Goal: Information Seeking & Learning: Find specific fact

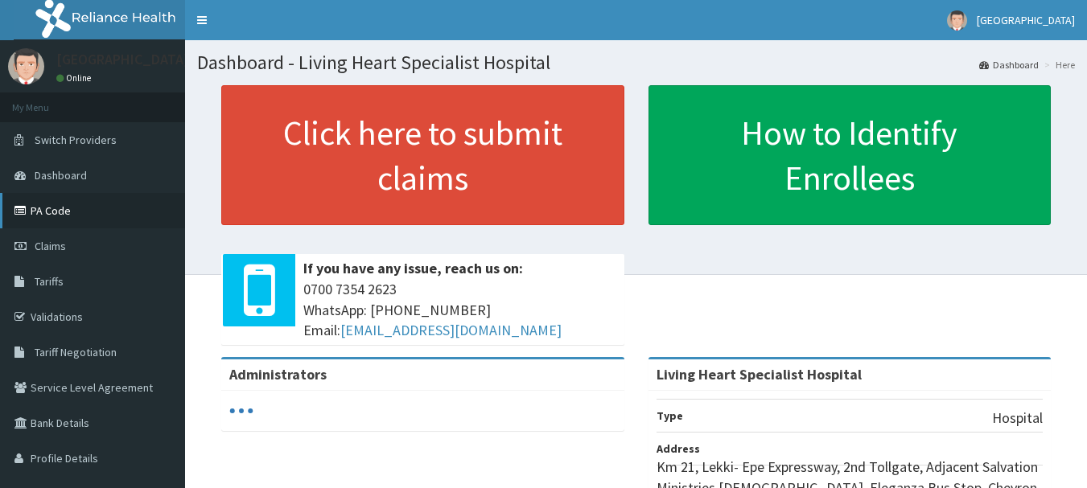
click at [51, 214] on link "PA Code" at bounding box center [92, 210] width 185 height 35
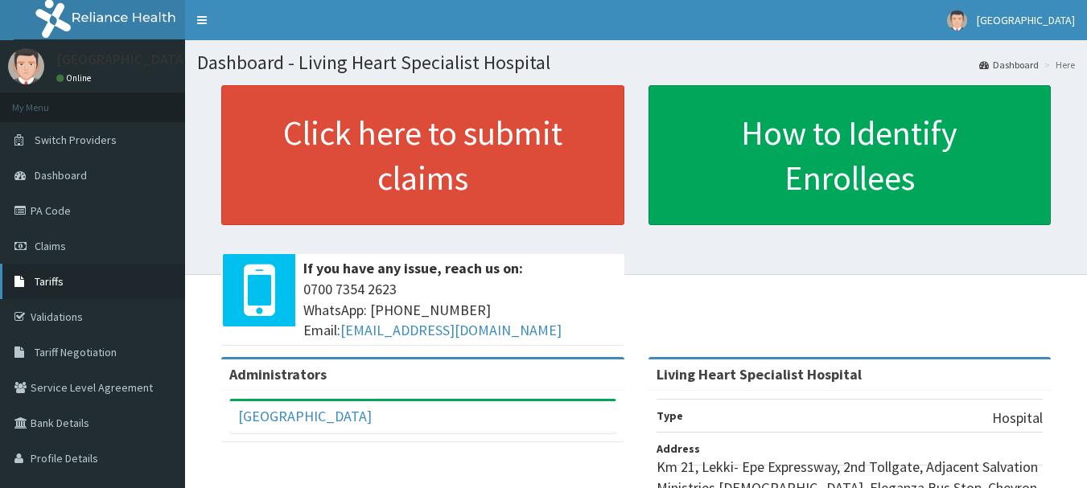
click at [54, 282] on span "Tariffs" at bounding box center [49, 281] width 29 height 14
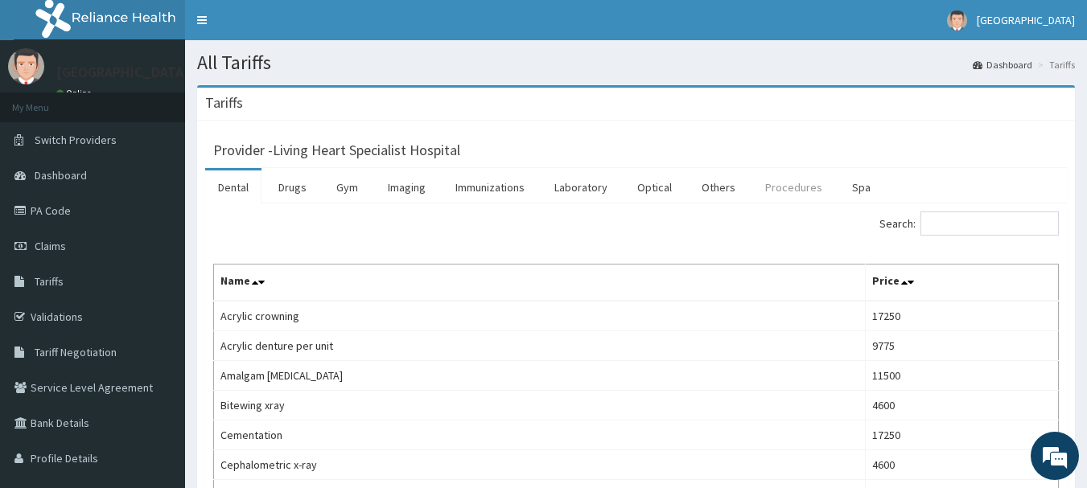
click at [781, 185] on link "Procedures" at bounding box center [793, 188] width 83 height 34
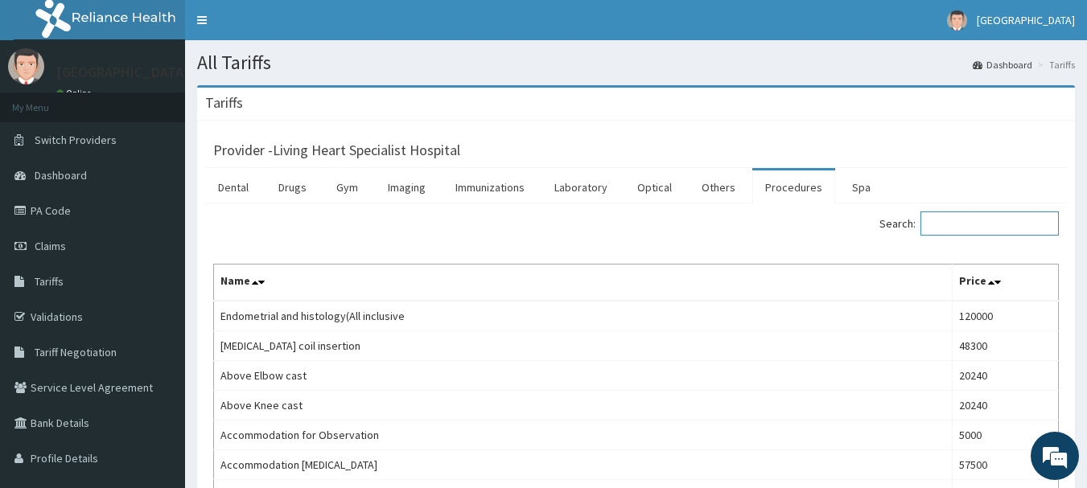
click at [975, 223] on input "Search:" at bounding box center [989, 224] width 138 height 24
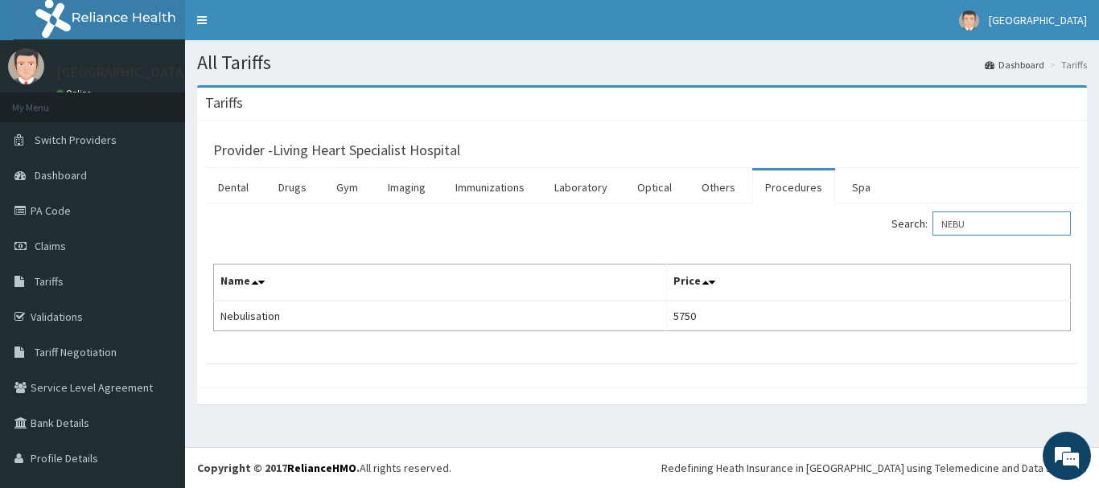
type input "NEBU"
